Goal: Find specific page/section: Find specific page/section

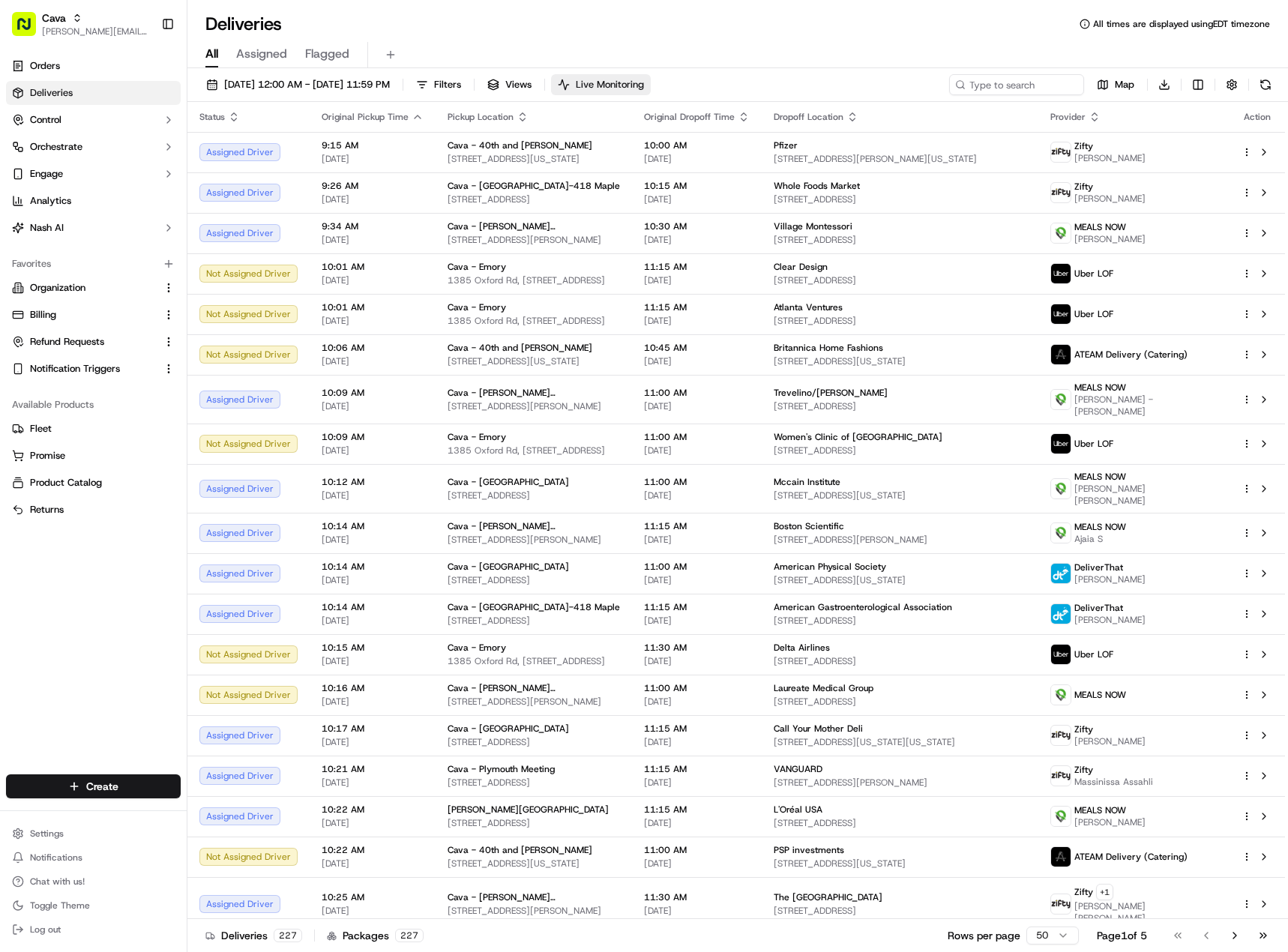
click at [644, 86] on span "Live Monitoring" at bounding box center [610, 84] width 68 height 14
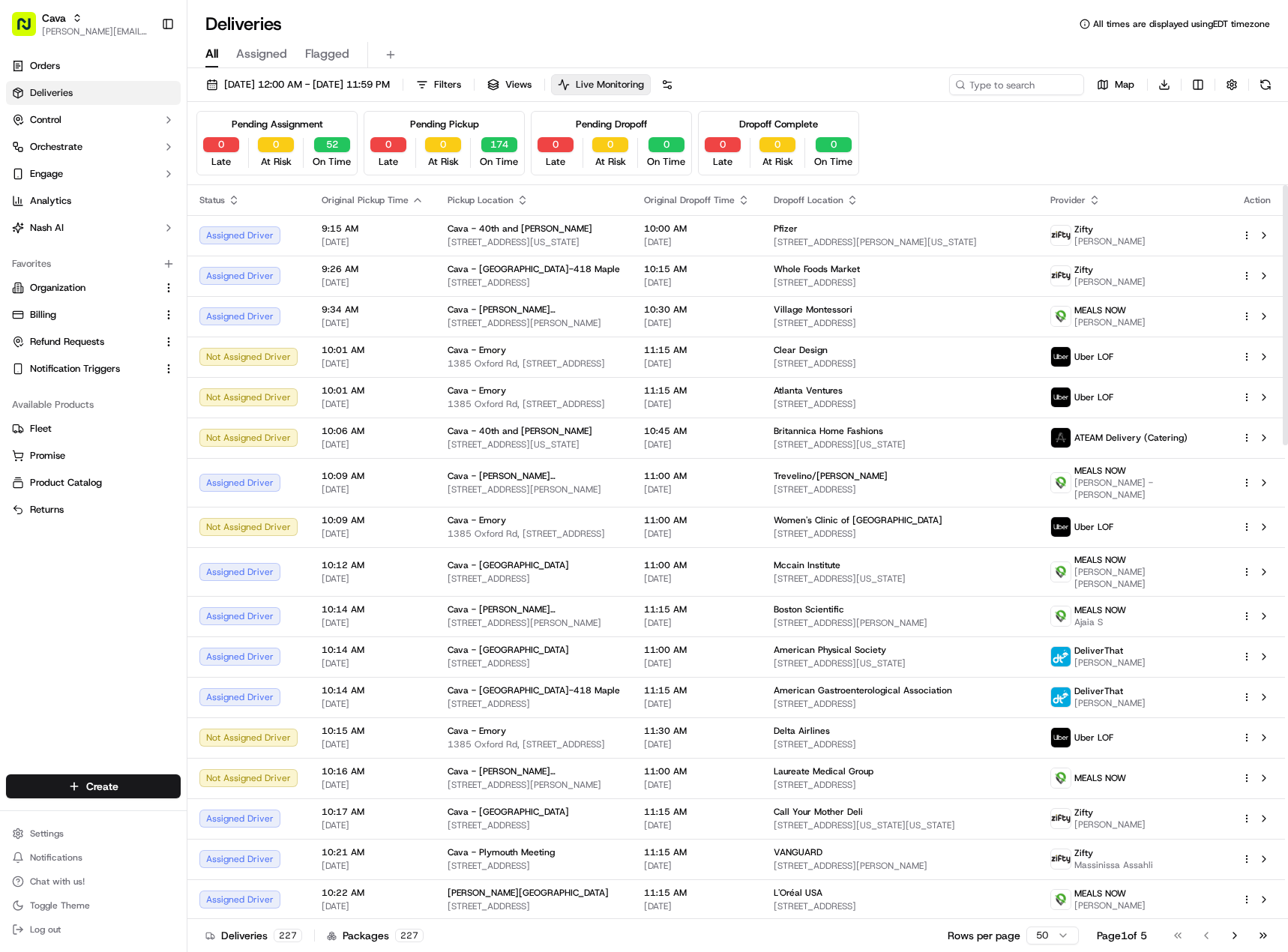
click at [650, 76] on button "Live Monitoring" at bounding box center [600, 84] width 100 height 21
click at [644, 83] on span "Live Monitoring" at bounding box center [610, 84] width 68 height 14
click at [644, 88] on span "Live Monitoring" at bounding box center [610, 84] width 68 height 14
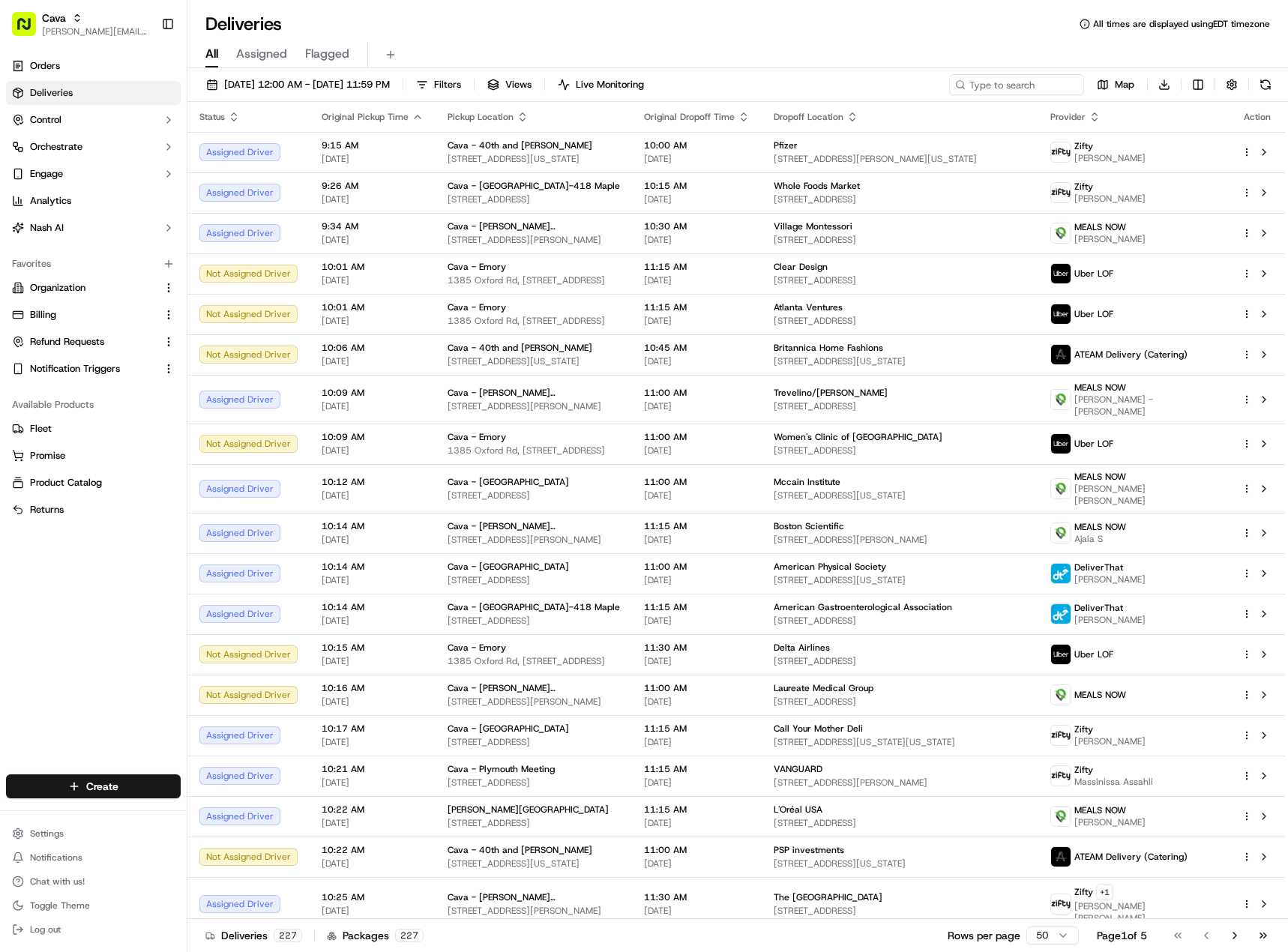
drag, startPoint x: 113, startPoint y: 95, endPoint x: 155, endPoint y: 88, distance: 42.6
click at [113, 95] on link "Deliveries" at bounding box center [93, 93] width 174 height 24
